Goal: Task Accomplishment & Management: Complete application form

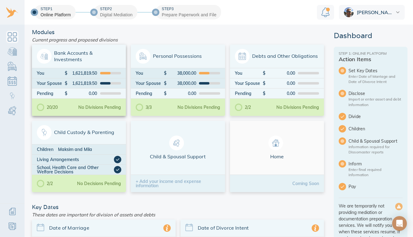
click at [94, 110] on div "20/20 No Divisions Pending" at bounding box center [79, 107] width 94 height 17
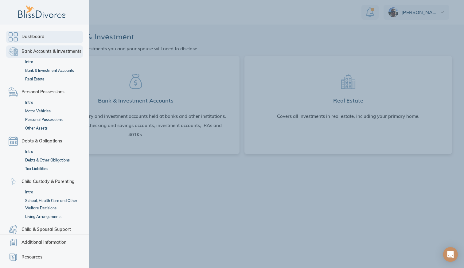
click at [13, 32] on link "Dashboard" at bounding box center [44, 37] width 77 height 12
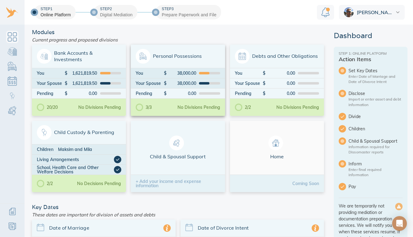
click at [165, 62] on span "Personal Possessions" at bounding box center [178, 56] width 84 height 15
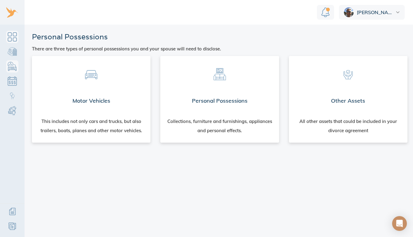
click at [13, 40] on link "Dashboard" at bounding box center [12, 37] width 12 height 12
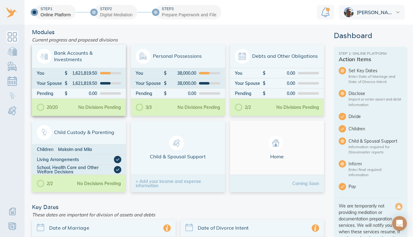
click at [72, 57] on span "Bank Accounts & Investments" at bounding box center [79, 56] width 84 height 15
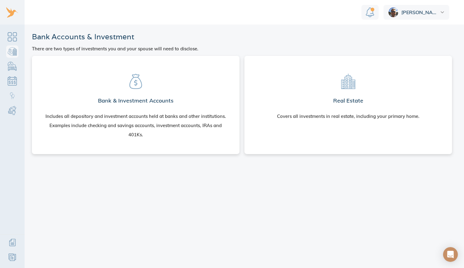
click at [137, 103] on h2 "Bank & Investment Accounts" at bounding box center [136, 101] width 76 height 12
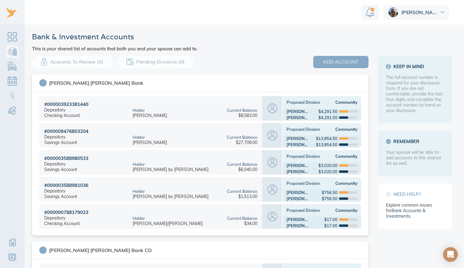
click at [325, 63] on span "add account" at bounding box center [341, 62] width 36 height 8
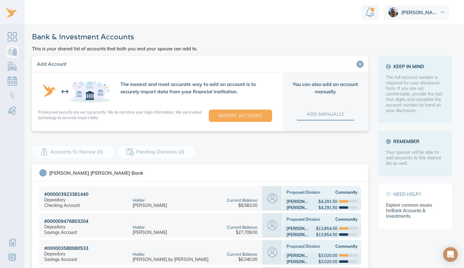
click at [317, 113] on span "add manually" at bounding box center [325, 114] width 37 height 8
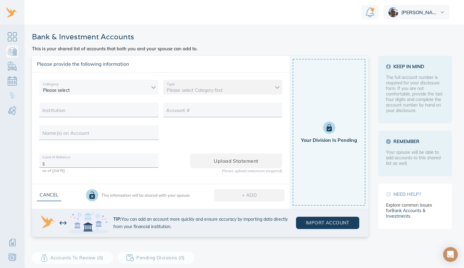
click at [119, 92] on body "Anthony Bank & Investment Accounts This is your shared list of accounts that bo…" at bounding box center [232, 134] width 464 height 268
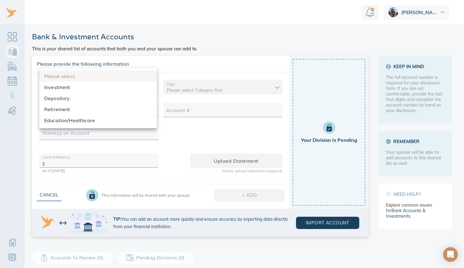
click at [65, 99] on li "Depository" at bounding box center [98, 98] width 118 height 11
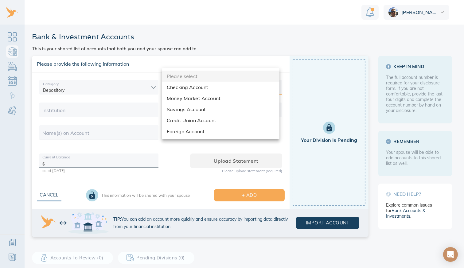
click at [187, 89] on body "Anthony Bank & Investment Accounts This is your shared list of accounts that bo…" at bounding box center [232, 134] width 464 height 268
click at [137, 85] on div at bounding box center [232, 134] width 464 height 268
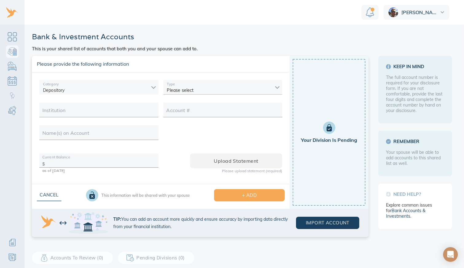
click at [153, 89] on body "Anthony Bank & Investment Accounts This is your shared list of accounts that bo…" at bounding box center [232, 134] width 464 height 268
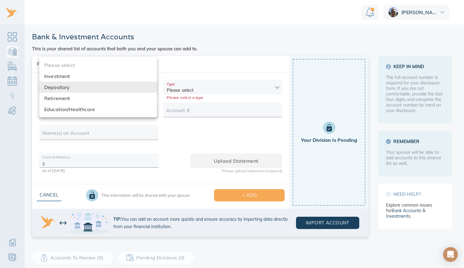
click at [132, 76] on li "Investment" at bounding box center [98, 76] width 118 height 11
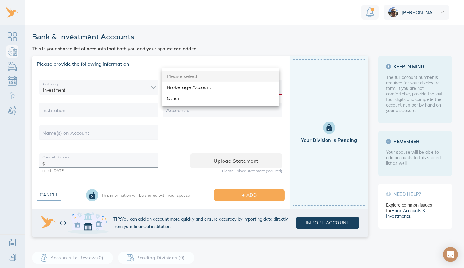
click at [196, 90] on body "Anthony Bank & Investment Accounts This is your shared list of accounts that bo…" at bounding box center [232, 134] width 464 height 268
click at [131, 86] on div at bounding box center [232, 134] width 464 height 268
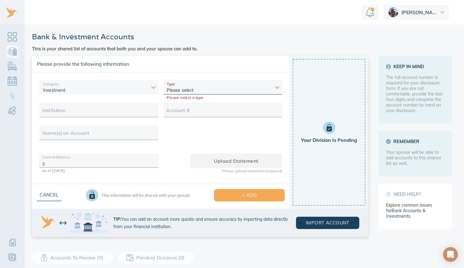
click at [131, 86] on body "Anthony Bank & Investment Accounts This is your shared list of accounts that bo…" at bounding box center [232, 134] width 464 height 268
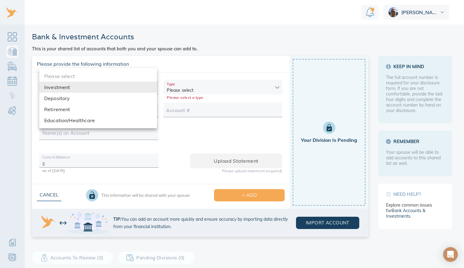
click at [56, 111] on li "Retirement" at bounding box center [98, 109] width 118 height 11
type input "retirement"
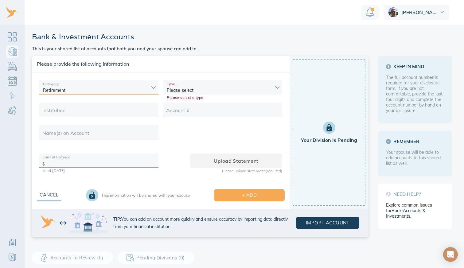
click at [183, 90] on body "Anthony Bank & Investment Accounts This is your shared list of accounts that bo…" at bounding box center [232, 134] width 464 height 268
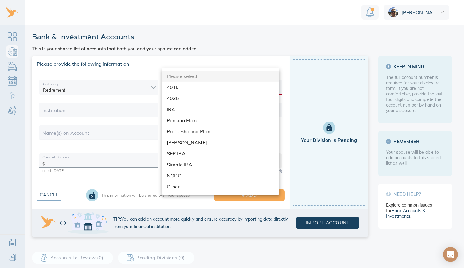
click at [189, 131] on li "Profit Sharing Plan" at bounding box center [221, 131] width 118 height 11
type input "profit sharing plan"
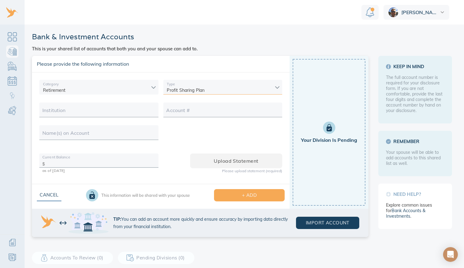
click at [139, 88] on body "Anthony Bank & Investment Accounts This is your shared list of accounts that bo…" at bounding box center [232, 134] width 464 height 268
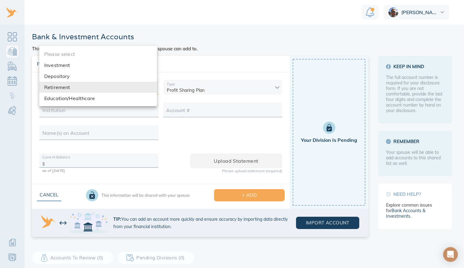
click at [139, 88] on li "Retirement" at bounding box center [98, 87] width 118 height 11
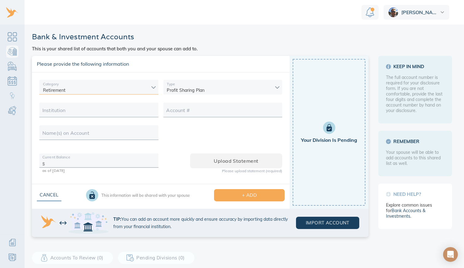
click at [87, 112] on input "Institution" at bounding box center [98, 112] width 113 height 10
type input "Vituity"
click at [71, 132] on div "Name(s) on Account" at bounding box center [98, 132] width 119 height 15
type input "A"
type input "Rodigin MD, Anthony"
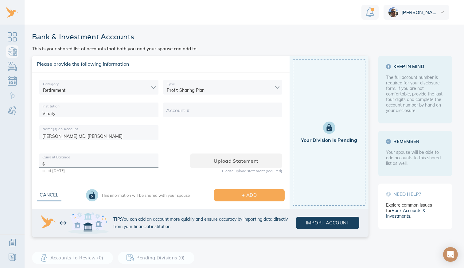
click at [66, 161] on input "text" at bounding box center [101, 163] width 108 height 10
click at [183, 111] on input "Account #" at bounding box center [222, 112] width 113 height 10
type input "NA"
click at [67, 163] on input "text" at bounding box center [101, 163] width 108 height 10
type input "89,903"
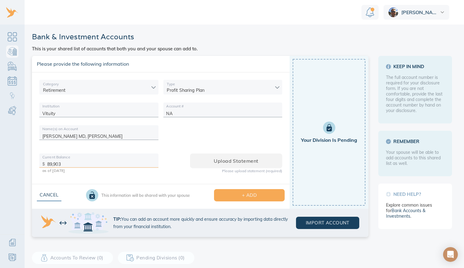
click at [62, 171] on p "as of 9/23/2025" at bounding box center [100, 171] width 116 height 6
click at [226, 160] on span "Upload statement" at bounding box center [236, 161] width 72 height 9
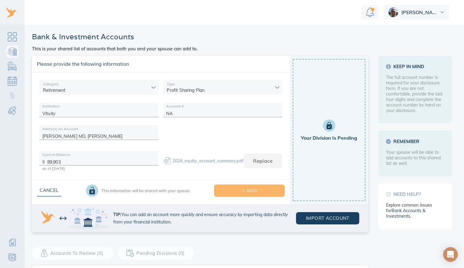
click at [236, 188] on span "+ ADD" at bounding box center [249, 191] width 51 height 8
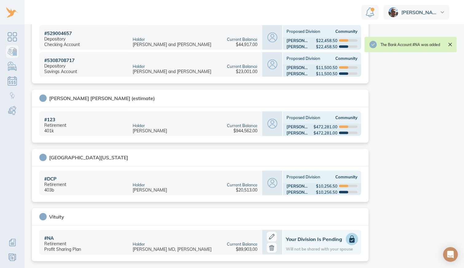
scroll to position [802, 0]
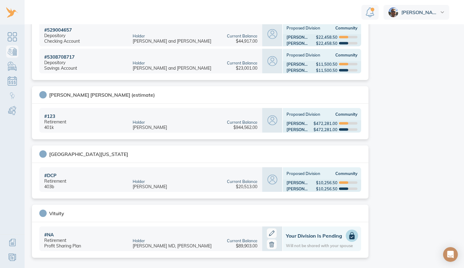
click at [350, 236] on icon at bounding box center [352, 235] width 5 height 7
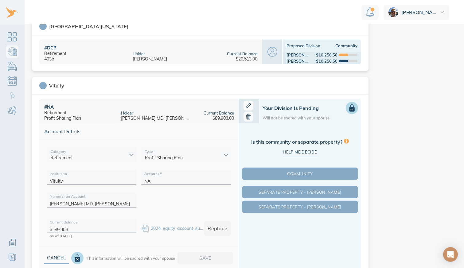
scroll to position [950, 0]
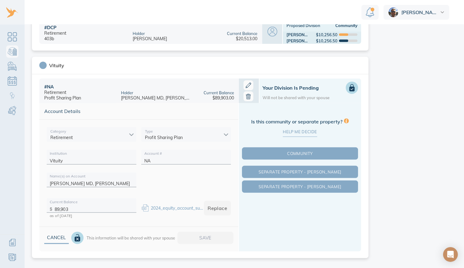
click at [303, 131] on span "Help me decide" at bounding box center [300, 131] width 34 height 7
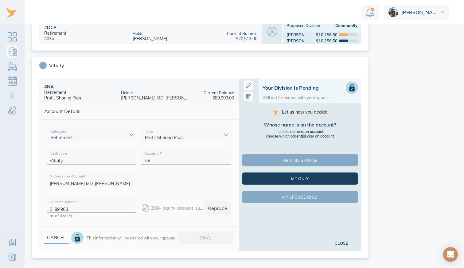
click at [296, 174] on button "Me only" at bounding box center [300, 179] width 116 height 12
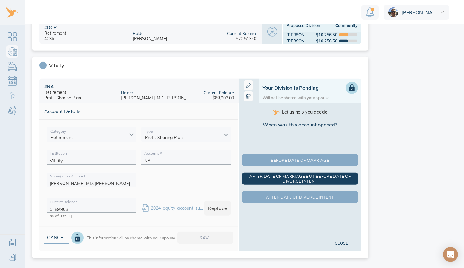
click at [292, 178] on span "After date of marriage but before Date of Divorce Intent" at bounding box center [300, 179] width 114 height 10
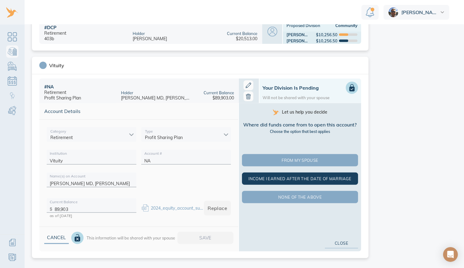
click at [293, 178] on span "Income I earned after the date of marriage" at bounding box center [300, 178] width 114 height 5
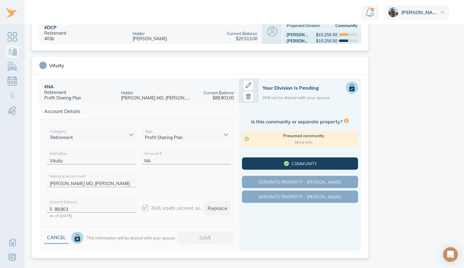
click at [293, 161] on span "Community" at bounding box center [300, 163] width 114 height 5
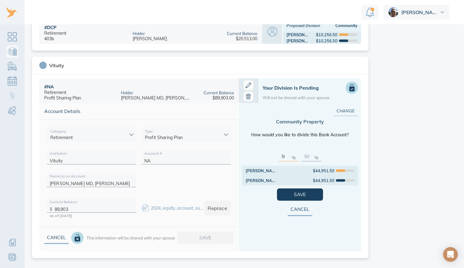
click at [292, 155] on p "%" at bounding box center [294, 158] width 4 height 6
click at [283, 155] on input "50" at bounding box center [286, 155] width 8 height 10
click at [343, 107] on span "Change" at bounding box center [345, 110] width 5 height 7
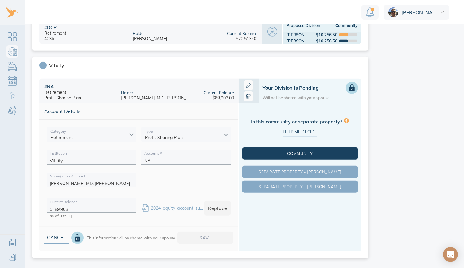
click at [303, 154] on button "Community" at bounding box center [300, 153] width 116 height 12
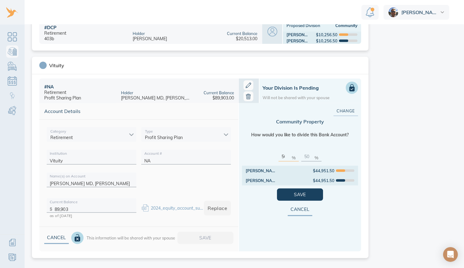
click at [246, 178] on div "Olga" at bounding box center [262, 180] width 33 height 5
click at [250, 168] on div "[PERSON_NAME]" at bounding box center [262, 170] width 33 height 5
click at [323, 178] on div "$44,951.50" at bounding box center [323, 180] width 21 height 5
drag, startPoint x: 284, startPoint y: 154, endPoint x: 266, endPoint y: 158, distance: 18.6
click at [266, 158] on div "50 % 50 %" at bounding box center [300, 156] width 116 height 19
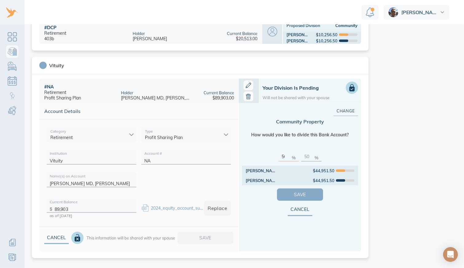
click at [296, 193] on span "Save" at bounding box center [300, 195] width 26 height 8
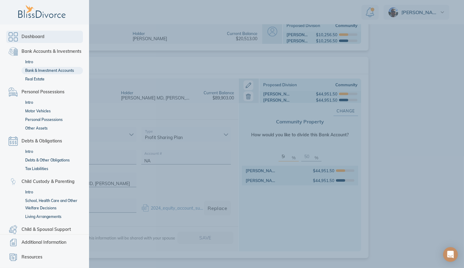
click at [11, 36] on link "Dashboard" at bounding box center [44, 37] width 77 height 12
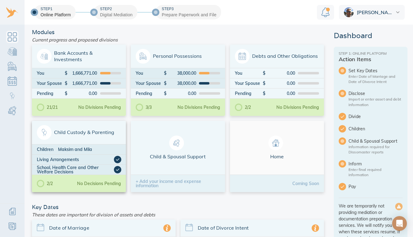
click at [91, 149] on div "Maksim and Mila" at bounding box center [89, 149] width 63 height 4
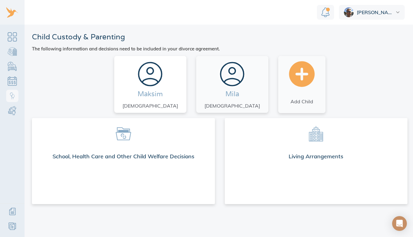
click at [158, 102] on span "[DEMOGRAPHIC_DATA]" at bounding box center [151, 105] width 56 height 9
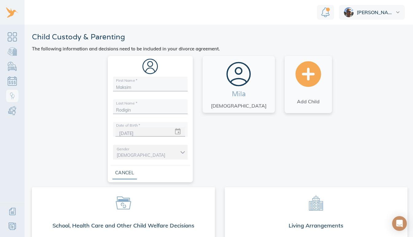
scroll to position [5, 0]
click at [152, 203] on span at bounding box center [123, 202] width 173 height 21
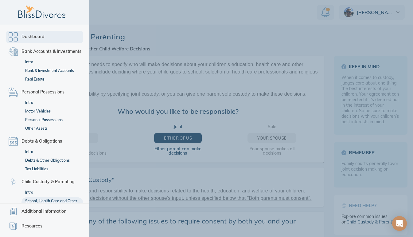
click at [12, 33] on link "Dashboard" at bounding box center [44, 37] width 77 height 12
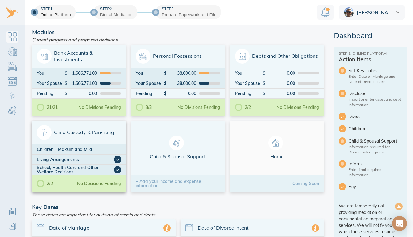
click at [87, 133] on span "Child Custody & Parenting" at bounding box center [79, 132] width 84 height 15
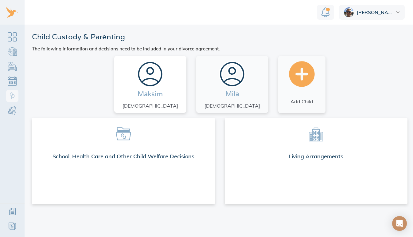
click at [169, 102] on span "[DEMOGRAPHIC_DATA]" at bounding box center [151, 105] width 56 height 9
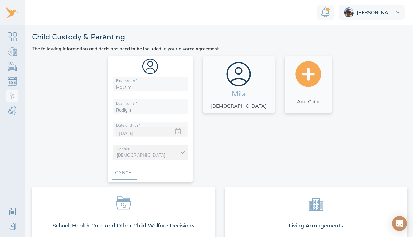
click at [127, 175] on span "Cancel" at bounding box center [124, 173] width 5 height 8
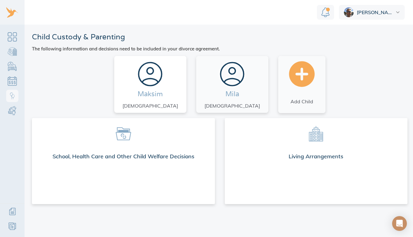
click at [162, 77] on icon at bounding box center [149, 73] width 25 height 25
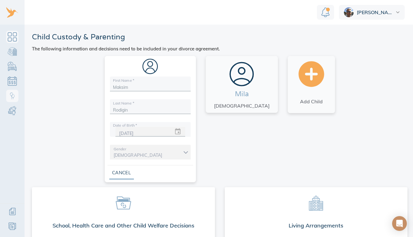
click at [12, 37] on link "Dashboard" at bounding box center [12, 37] width 12 height 12
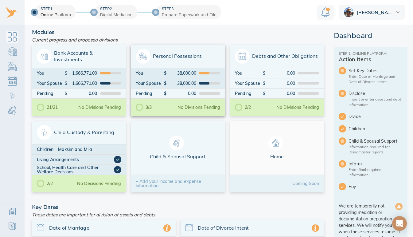
click at [192, 82] on div "38,000.00" at bounding box center [181, 83] width 29 height 4
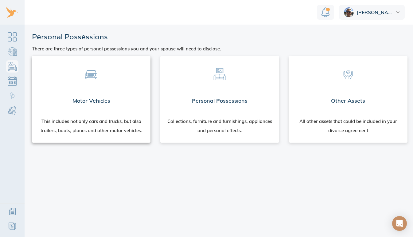
click at [91, 108] on div "Motor Vehicles" at bounding box center [91, 101] width 119 height 22
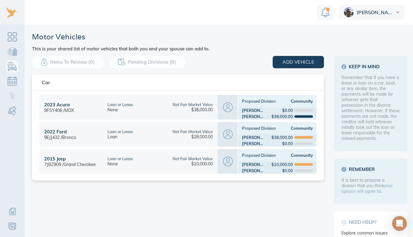
click at [109, 134] on div "Loan or Lease" at bounding box center [119, 131] width 25 height 5
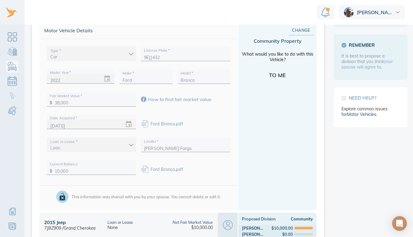
scroll to position [126, 0]
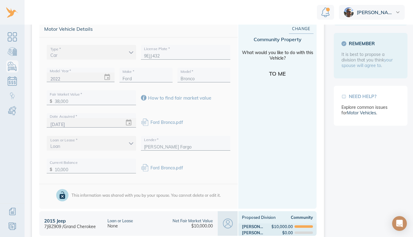
click at [130, 139] on div "Loan" at bounding box center [91, 143] width 89 height 15
click at [127, 139] on div "Loan" at bounding box center [91, 143] width 89 height 15
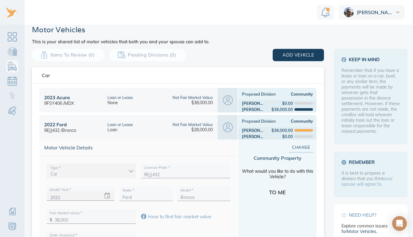
scroll to position [0, 0]
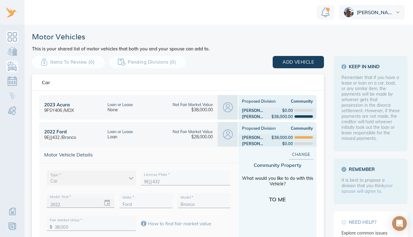
click at [13, 31] on link "Dashboard" at bounding box center [12, 37] width 12 height 12
